Goal: Task Accomplishment & Management: Use online tool/utility

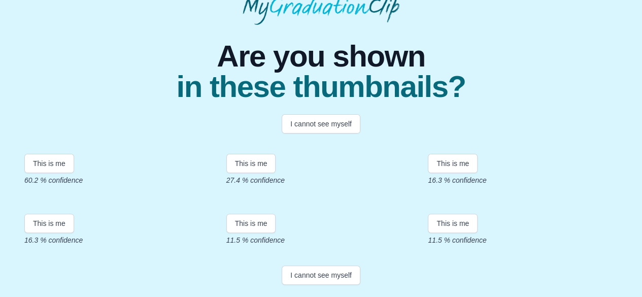
scroll to position [77, 0]
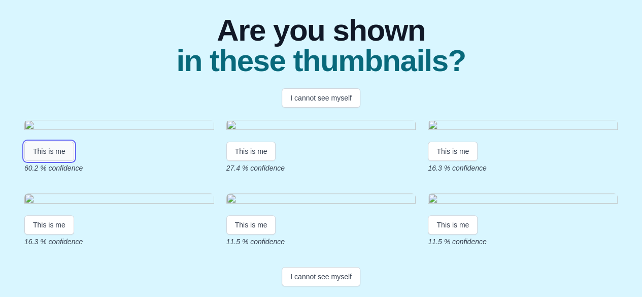
click at [42, 161] on button "This is me" at bounding box center [49, 151] width 50 height 19
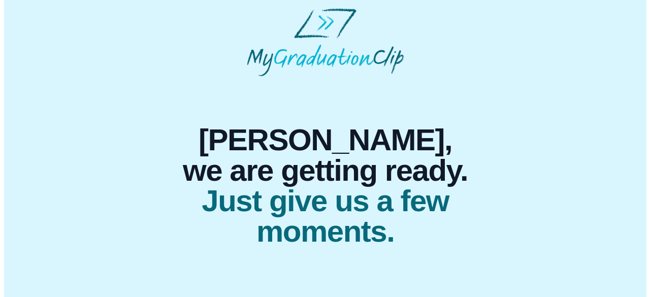
scroll to position [0, 0]
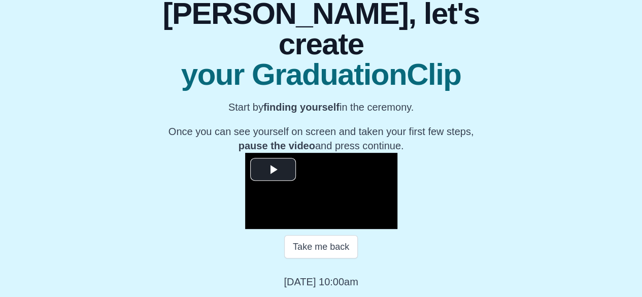
scroll to position [143, 0]
click at [273, 170] on span "Video Player" at bounding box center [273, 170] width 0 height 0
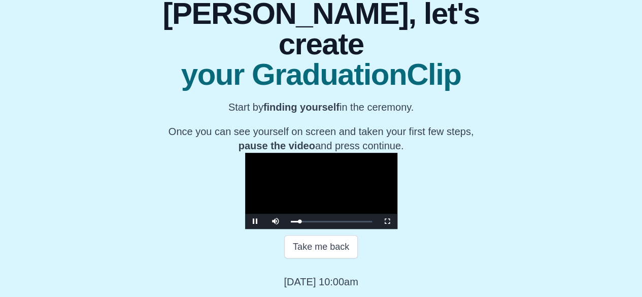
scroll to position [198, 0]
click at [255, 221] on span "Video Player" at bounding box center [255, 221] width 0 height 0
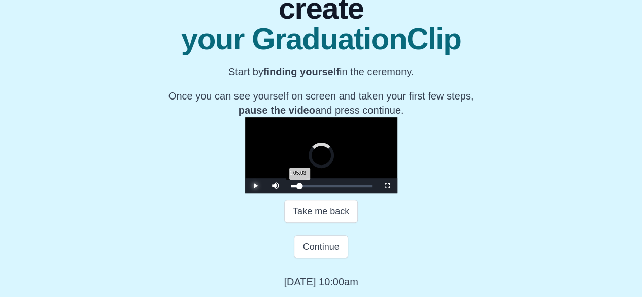
click at [296, 187] on div "00:54" at bounding box center [296, 186] width 1 height 3
click at [255, 186] on span "Video Player" at bounding box center [255, 186] width 0 height 0
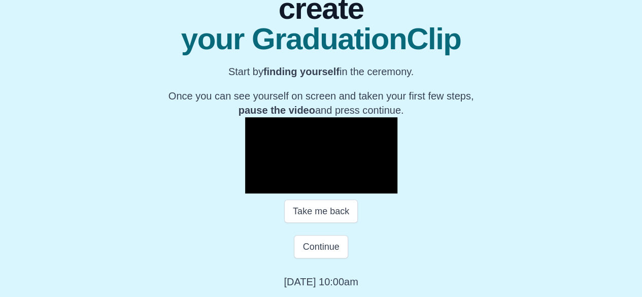
click at [76, 188] on div "**********" at bounding box center [321, 118] width 626 height 342
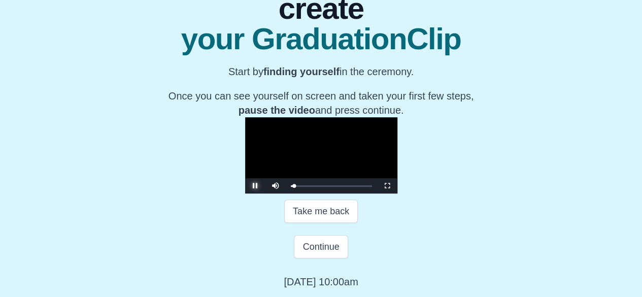
click at [255, 186] on span "Video Player" at bounding box center [255, 186] width 0 height 0
click at [291, 187] on div "Loaded : 0% 02:50 02:50 Progress : 0%" at bounding box center [331, 186] width 81 height 3
click at [291, 187] on div "02:53 Progress : 0%" at bounding box center [293, 186] width 5 height 3
click at [255, 186] on span "Video Player" at bounding box center [255, 186] width 0 height 0
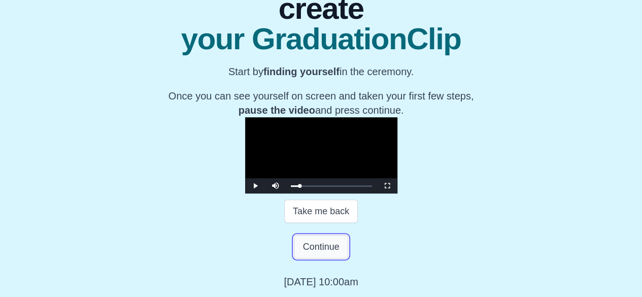
click at [323, 258] on button "Continue" at bounding box center [321, 246] width 54 height 23
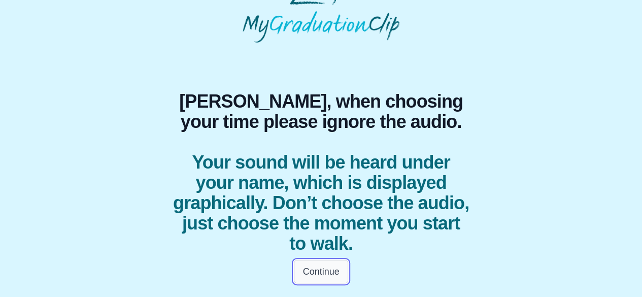
click at [314, 271] on button "Continue" at bounding box center [321, 271] width 54 height 23
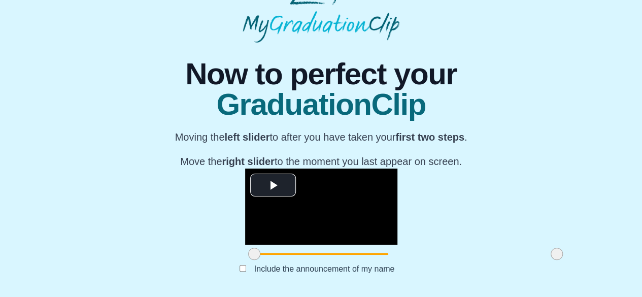
scroll to position [143, 0]
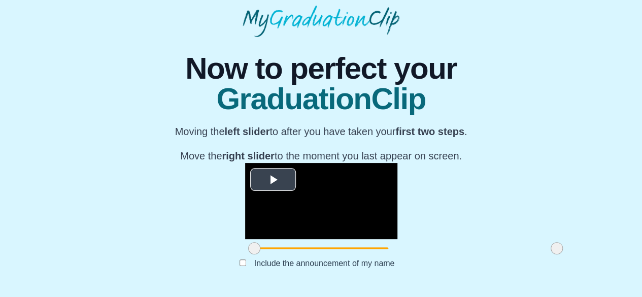
click at [273, 180] on span "Video Player" at bounding box center [273, 180] width 0 height 0
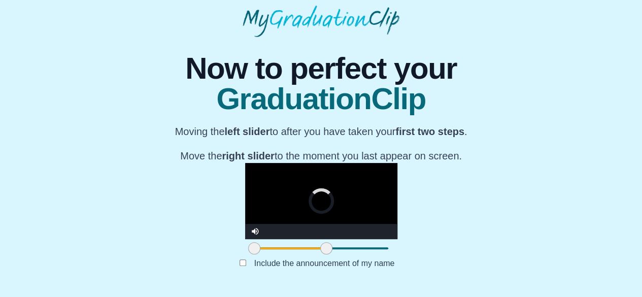
drag, startPoint x: 473, startPoint y: 249, endPoint x: 239, endPoint y: 250, distance: 234.0
click at [320, 250] on span at bounding box center [326, 248] width 12 height 12
click at [269, 163] on video "Video Player" at bounding box center [321, 201] width 152 height 76
drag, startPoint x: 171, startPoint y: 249, endPoint x: 182, endPoint y: 252, distance: 12.1
click at [260, 252] on span at bounding box center [266, 248] width 12 height 12
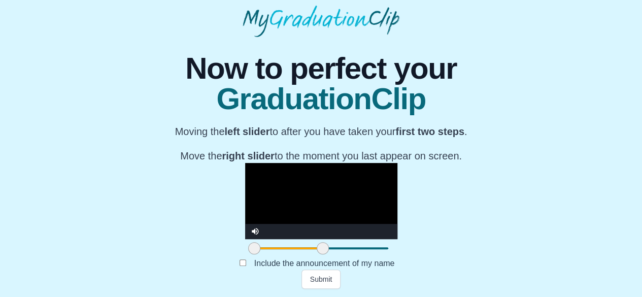
drag, startPoint x: 182, startPoint y: 252, endPoint x: 159, endPoint y: 248, distance: 23.2
click at [159, 248] on div "**********" at bounding box center [321, 163] width 626 height 252
click at [245, 163] on video "Video Player" at bounding box center [321, 201] width 152 height 76
click at [321, 251] on span at bounding box center [327, 248] width 12 height 12
click at [245, 206] on video "Video Player" at bounding box center [321, 201] width 152 height 76
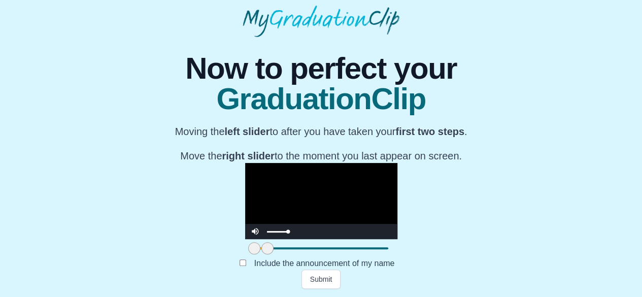
drag, startPoint x: 244, startPoint y: 248, endPoint x: 168, endPoint y: 236, distance: 77.7
click at [245, 236] on div "**********" at bounding box center [321, 210] width 152 height 94
drag, startPoint x: 180, startPoint y: 247, endPoint x: 191, endPoint y: 248, distance: 11.2
click at [273, 248] on span at bounding box center [279, 248] width 12 height 12
drag, startPoint x: 191, startPoint y: 248, endPoint x: 194, endPoint y: 242, distance: 6.6
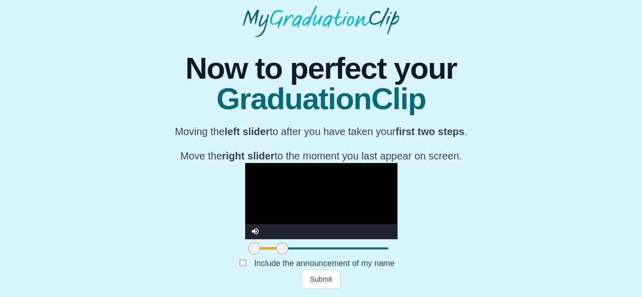
click at [273, 242] on div at bounding box center [282, 248] width 18 height 18
click at [245, 163] on video "Video Player" at bounding box center [321, 201] width 152 height 76
drag, startPoint x: 199, startPoint y: 246, endPoint x: 208, endPoint y: 247, distance: 8.7
click at [285, 247] on span at bounding box center [291, 248] width 12 height 12
drag, startPoint x: 169, startPoint y: 248, endPoint x: 179, endPoint y: 245, distance: 10.8
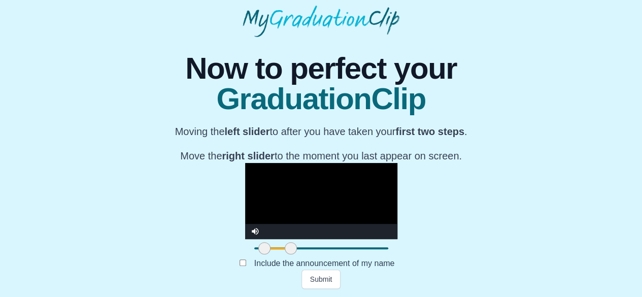
click at [258, 245] on span at bounding box center [264, 248] width 12 height 12
click at [245, 169] on video "Video Player" at bounding box center [321, 201] width 152 height 76
click at [257, 250] on span at bounding box center [263, 248] width 12 height 12
click at [245, 188] on video "Video Player" at bounding box center [321, 201] width 152 height 76
click at [255, 249] on span at bounding box center [261, 248] width 12 height 12
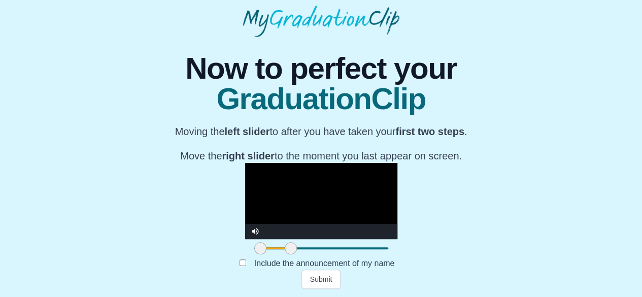
click at [245, 190] on video "Video Player" at bounding box center [321, 201] width 152 height 76
drag, startPoint x: 175, startPoint y: 247, endPoint x: 154, endPoint y: 249, distance: 20.5
click at [154, 249] on div "**********" at bounding box center [321, 163] width 626 height 252
click at [252, 167] on video "Video Player" at bounding box center [321, 201] width 152 height 76
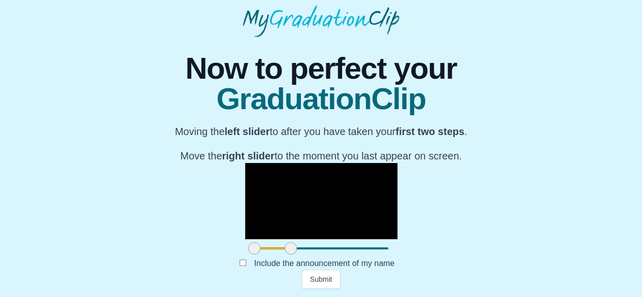
click at [285, 248] on span at bounding box center [291, 248] width 12 height 12
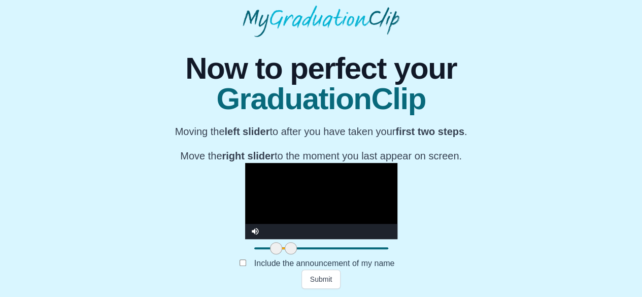
drag, startPoint x: 172, startPoint y: 252, endPoint x: 194, endPoint y: 253, distance: 21.9
click at [270, 253] on span at bounding box center [276, 248] width 12 height 12
drag, startPoint x: 193, startPoint y: 248, endPoint x: 120, endPoint y: 252, distance: 73.2
click at [120, 252] on div "**********" at bounding box center [321, 163] width 626 height 252
click at [249, 179] on video "Video Player" at bounding box center [321, 201] width 152 height 76
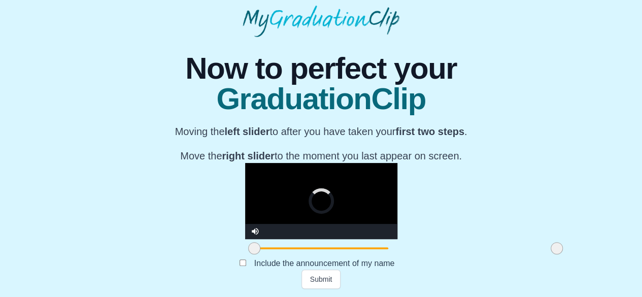
drag, startPoint x: 206, startPoint y: 248, endPoint x: 610, endPoint y: 240, distance: 404.2
click at [610, 240] on div "**********" at bounding box center [321, 163] width 626 height 252
drag, startPoint x: 170, startPoint y: 246, endPoint x: 216, endPoint y: 244, distance: 46.7
click at [294, 244] on span at bounding box center [300, 248] width 12 height 12
click at [288, 195] on video "Video Player" at bounding box center [321, 201] width 152 height 76
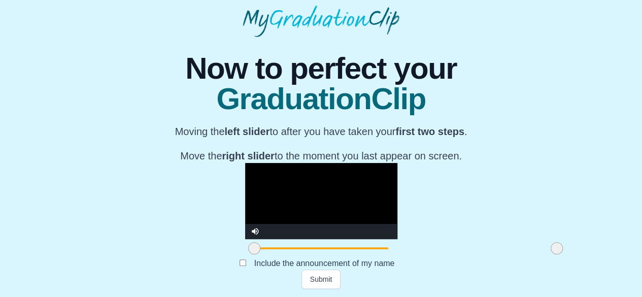
drag, startPoint x: 214, startPoint y: 246, endPoint x: 139, endPoint y: 235, distance: 75.9
click at [139, 235] on div "**********" at bounding box center [321, 163] width 626 height 252
click at [277, 171] on video "Video Player" at bounding box center [321, 201] width 152 height 76
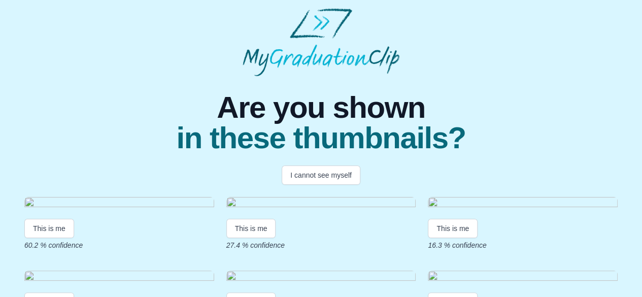
scroll to position [120, 0]
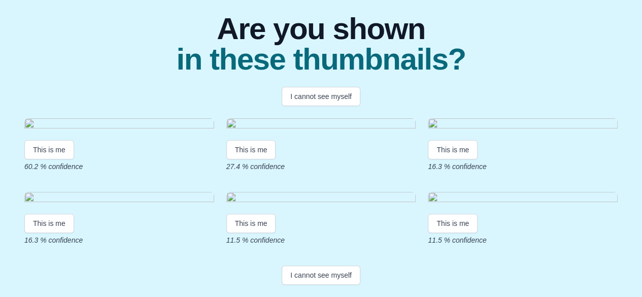
click at [80, 132] on img at bounding box center [119, 125] width 190 height 14
click at [39, 159] on button "This is me" at bounding box center [49, 149] width 50 height 19
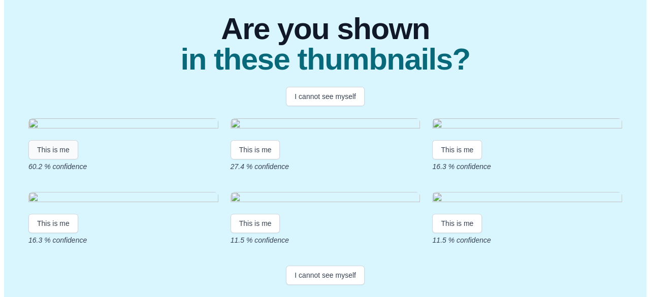
scroll to position [0, 0]
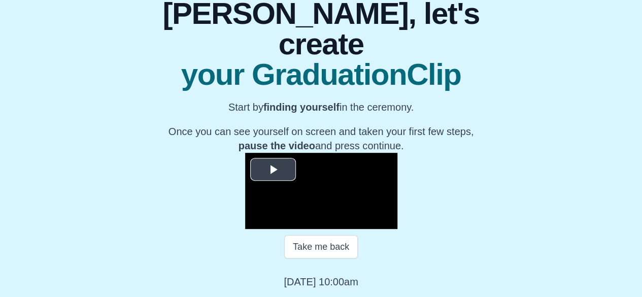
scroll to position [198, 0]
click at [273, 170] on span "Video Player" at bounding box center [273, 170] width 0 height 0
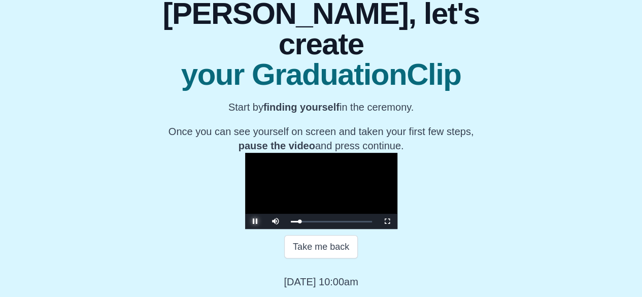
click at [255, 221] on span "Video Player" at bounding box center [255, 221] width 0 height 0
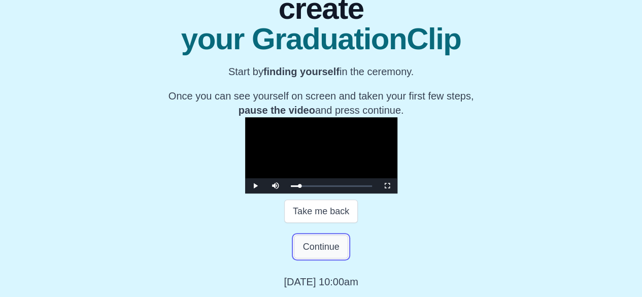
click at [315, 258] on button "Continue" at bounding box center [321, 246] width 54 height 23
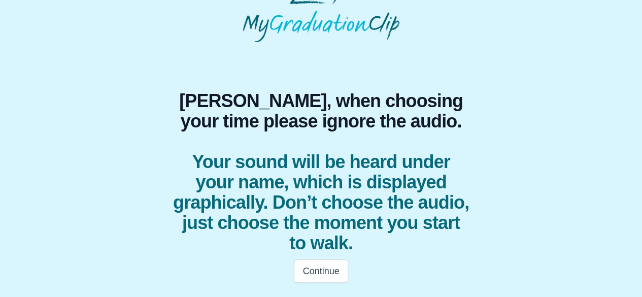
scroll to position [34, 0]
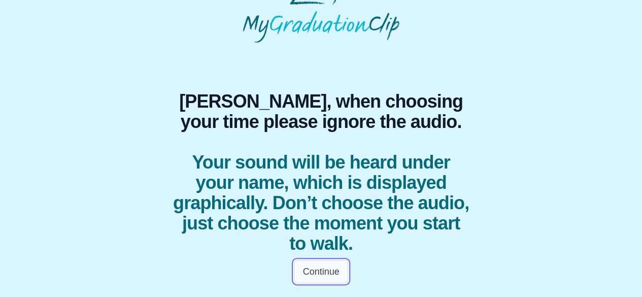
click at [309, 265] on button "Continue" at bounding box center [321, 271] width 54 height 23
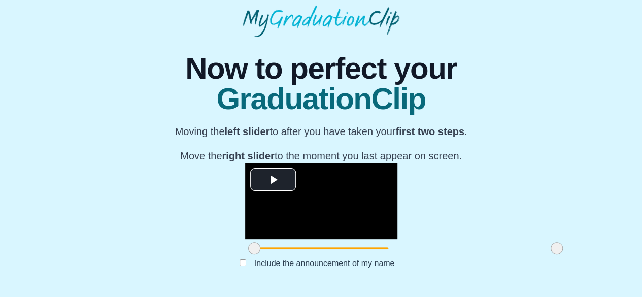
scroll to position [143, 0]
click at [273, 180] on span "Video Player" at bounding box center [273, 180] width 0 height 0
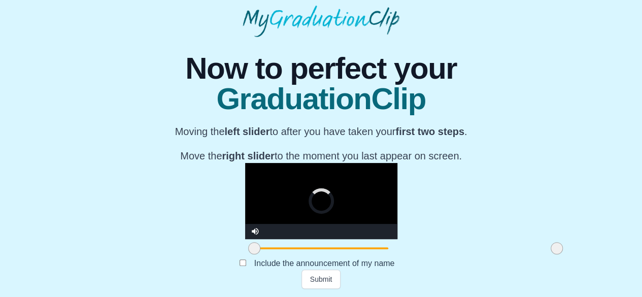
drag, startPoint x: 169, startPoint y: 247, endPoint x: 143, endPoint y: 246, distance: 25.4
click at [143, 246] on div "**********" at bounding box center [321, 163] width 626 height 252
drag, startPoint x: 468, startPoint y: 248, endPoint x: 385, endPoint y: 223, distance: 86.9
click at [385, 223] on div "**********" at bounding box center [321, 210] width 152 height 94
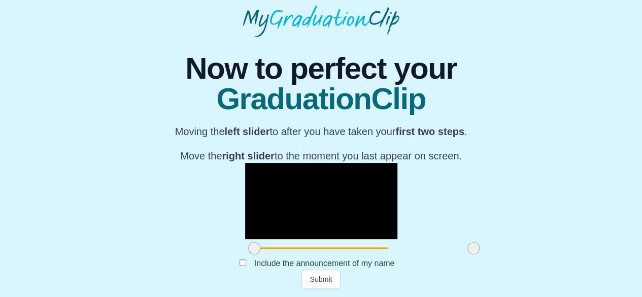
click at [269, 166] on video "Video Player" at bounding box center [321, 201] width 152 height 76
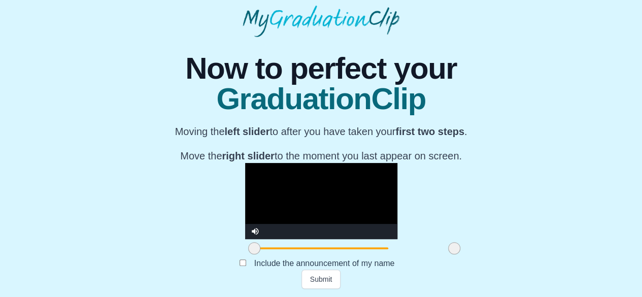
drag, startPoint x: 392, startPoint y: 249, endPoint x: 373, endPoint y: 250, distance: 19.4
click at [448, 250] on span at bounding box center [454, 248] width 12 height 12
click at [248, 245] on span at bounding box center [254, 248] width 12 height 12
drag, startPoint x: 169, startPoint y: 245, endPoint x: 158, endPoint y: 245, distance: 10.2
click at [158, 245] on div "**********" at bounding box center [321, 163] width 626 height 252
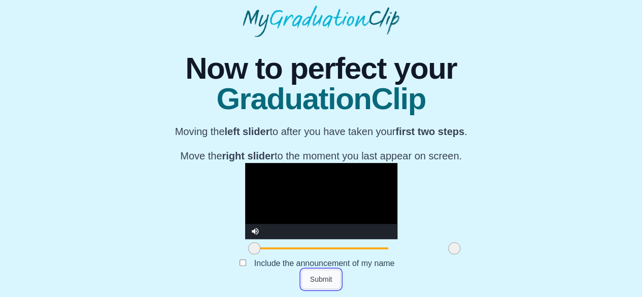
click at [324, 282] on button "Submit" at bounding box center [322, 279] width 40 height 19
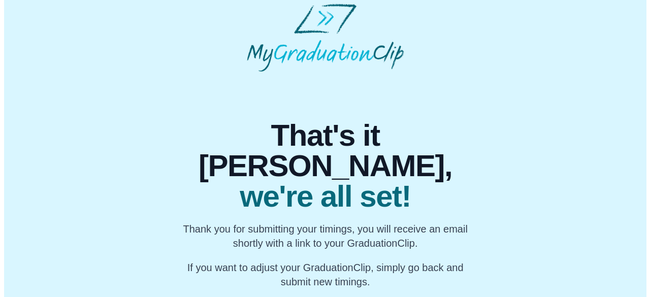
scroll to position [0, 0]
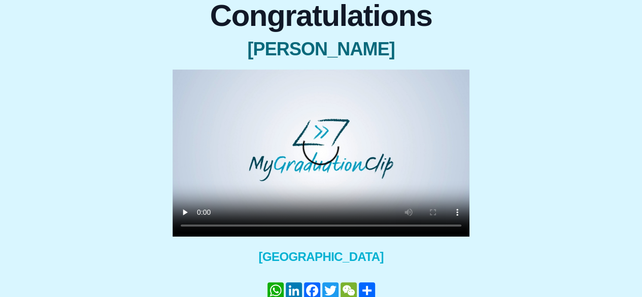
scroll to position [121, 0]
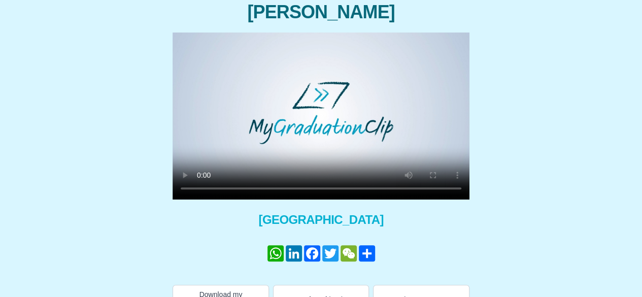
click at [71, 150] on div "Congratulations [PERSON_NAME] × Share your GraduationClip now! WhatsApp LinkedI…" at bounding box center [321, 134] width 626 height 359
click at [126, 159] on div "Congratulations [PERSON_NAME] × Share your GraduationClip now! WhatsApp LinkedI…" at bounding box center [321, 134] width 626 height 359
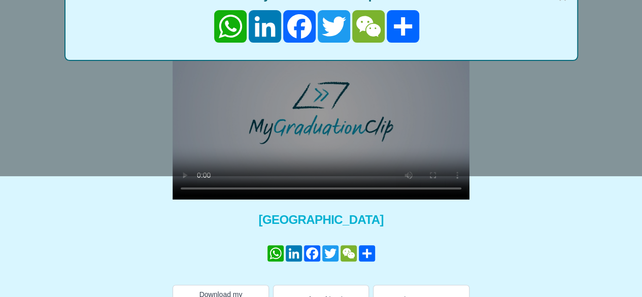
click at [184, 173] on div "× Share your GraduationClip now! WhatsApp LinkedIn Facebook Twitter WeChat Share" at bounding box center [321, 27] width 642 height 297
click at [434, 176] on div "× Share your GraduationClip now! WhatsApp LinkedIn Facebook Twitter WeChat Share" at bounding box center [321, 27] width 642 height 297
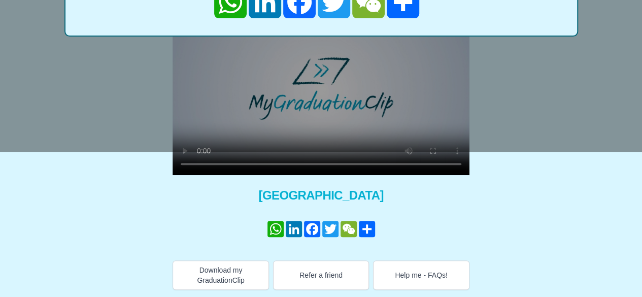
scroll to position [0, 0]
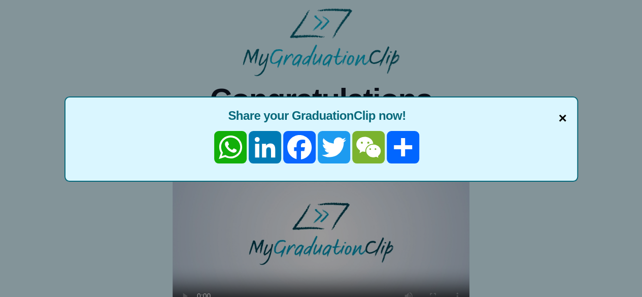
click at [565, 118] on span "×" at bounding box center [562, 118] width 8 height 21
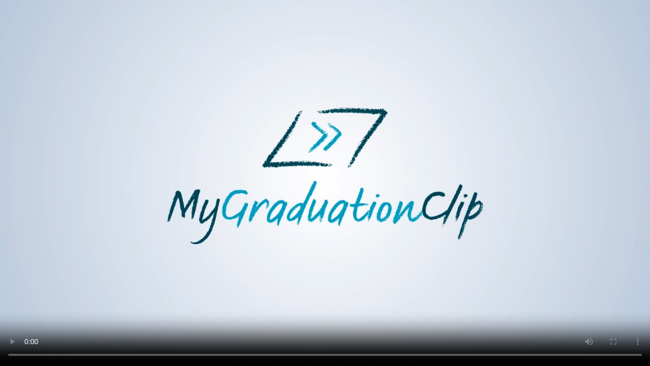
click at [415, 208] on video at bounding box center [325, 183] width 650 height 366
